Goal: Transaction & Acquisition: Purchase product/service

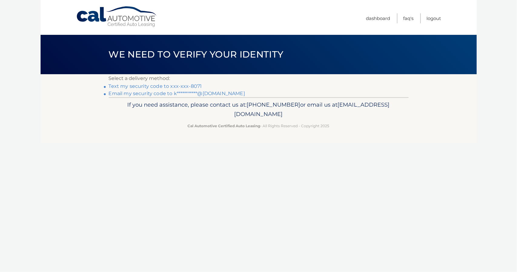
click at [142, 88] on link "Text my security code to xxx-xxx-8071" at bounding box center [155, 86] width 93 height 6
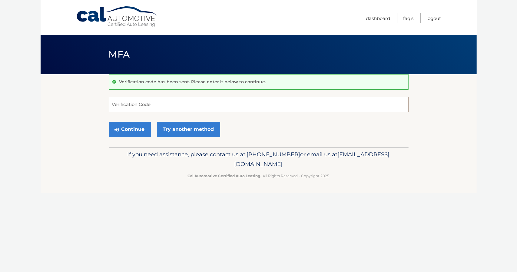
click at [127, 102] on input "Verification Code" at bounding box center [259, 104] width 300 height 15
type input "287890"
click at [133, 132] on button "Continue" at bounding box center [130, 129] width 42 height 15
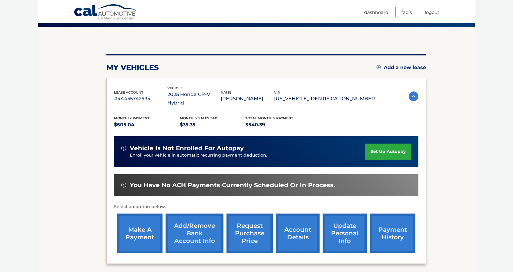
scroll to position [91, 0]
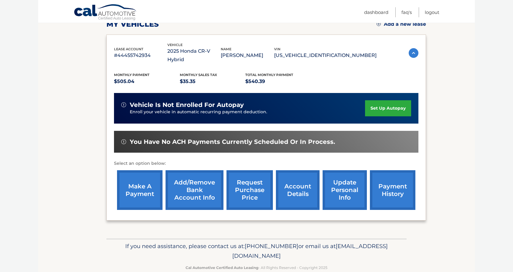
drag, startPoint x: 152, startPoint y: 176, endPoint x: 149, endPoint y: 174, distance: 3.9
click at [152, 176] on link "make a payment" at bounding box center [139, 190] width 45 height 40
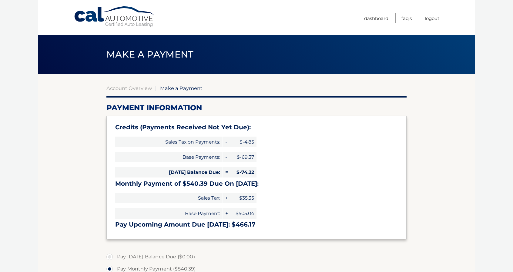
select select "MGMzNWQ1OGYtMGY5ZC00NDk0LWIxMWYtMzU5Yzg1ZTlmZjNj"
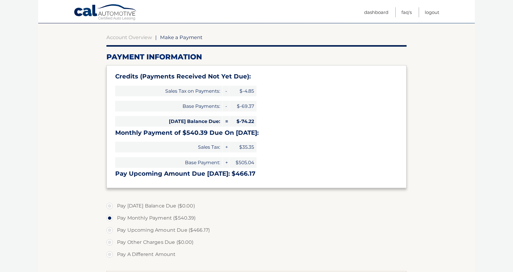
scroll to position [61, 0]
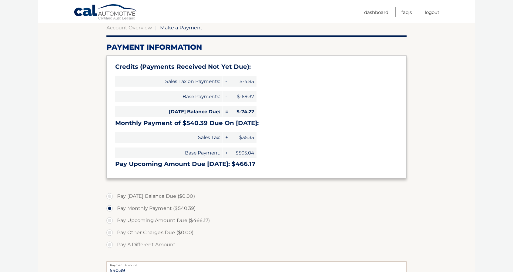
click at [111, 232] on label "Pay Other Charges Due ($0.00)" at bounding box center [256, 233] width 300 height 12
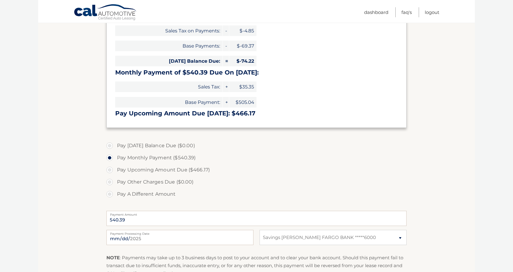
scroll to position [121, 0]
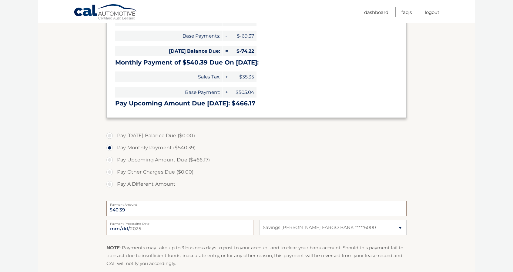
click at [139, 211] on input "540.39" at bounding box center [256, 208] width 300 height 15
click at [139, 210] on input "540.39" at bounding box center [256, 208] width 300 height 15
click at [147, 224] on label "Payment Processing Date" at bounding box center [179, 222] width 147 height 5
click at [147, 224] on input "2025-09-21" at bounding box center [179, 227] width 147 height 15
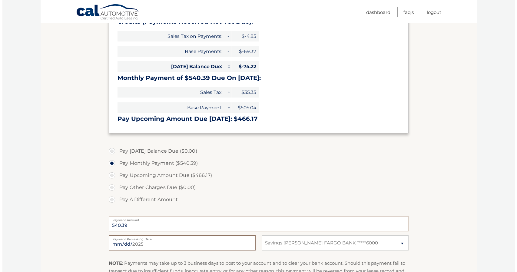
scroll to position [152, 0]
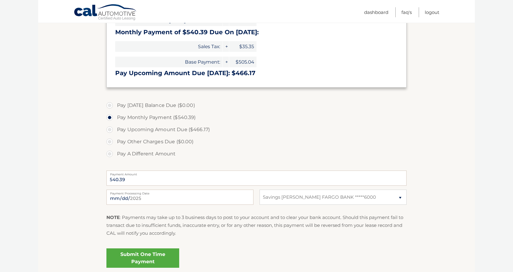
click at [114, 101] on label "Pay Today's Balance Due ($0.00)" at bounding box center [256, 105] width 300 height 12
click at [109, 129] on label "Pay Upcoming Amount Due ($466.17)" at bounding box center [256, 130] width 300 height 12
click at [109, 129] on input "Pay Upcoming Amount Due ($466.17)" at bounding box center [112, 129] width 6 height 10
radio input "true"
type input "466.17"
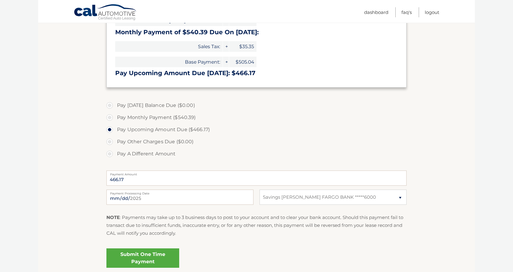
click at [109, 141] on label "Pay Other Charges Due ($0.00)" at bounding box center [256, 142] width 300 height 12
click at [109, 152] on label "Pay A Different Amount" at bounding box center [256, 154] width 300 height 12
click at [109, 152] on input "Pay A Different Amount" at bounding box center [112, 153] width 6 height 10
radio input "true"
type input "50.00"
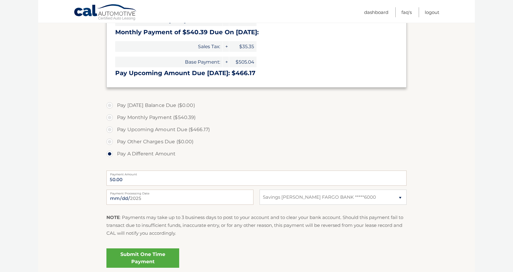
click at [143, 254] on link "Submit One Time Payment" at bounding box center [142, 258] width 73 height 19
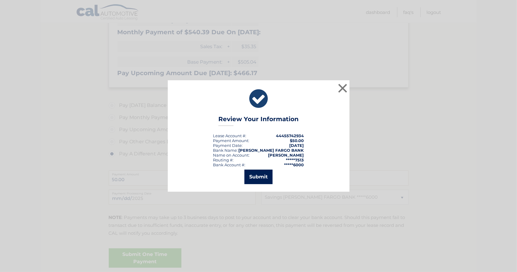
click at [265, 178] on button "Submit" at bounding box center [259, 177] width 28 height 15
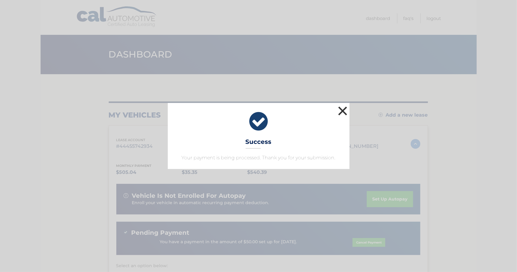
click at [342, 112] on button "×" at bounding box center [343, 111] width 12 height 12
